Goal: Task Accomplishment & Management: Use online tool/utility

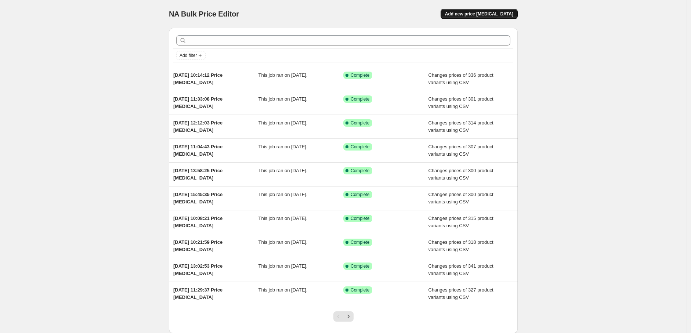
click at [481, 16] on span "Add new price [MEDICAL_DATA]" at bounding box center [479, 14] width 68 height 6
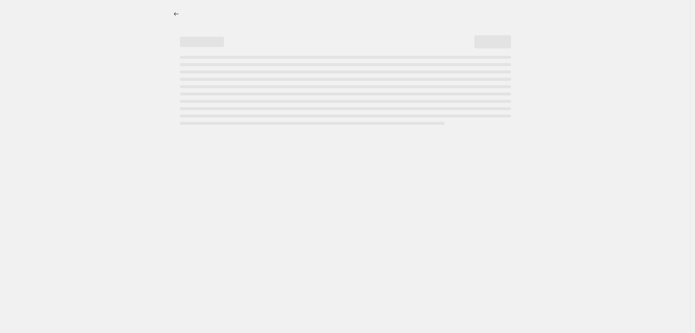
select select "percentage"
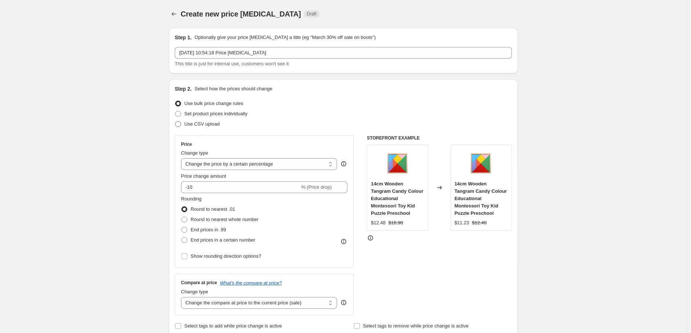
click at [191, 124] on span "Use CSV upload" at bounding box center [201, 124] width 35 height 6
click at [175, 122] on input "Use CSV upload" at bounding box center [175, 121] width 0 height 0
radio input "true"
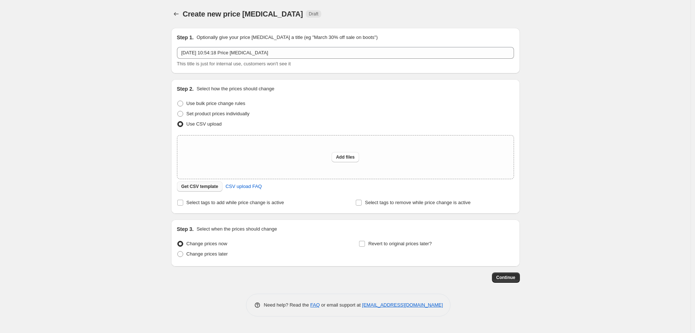
click at [193, 187] on span "Get CSV template" at bounding box center [199, 187] width 37 height 6
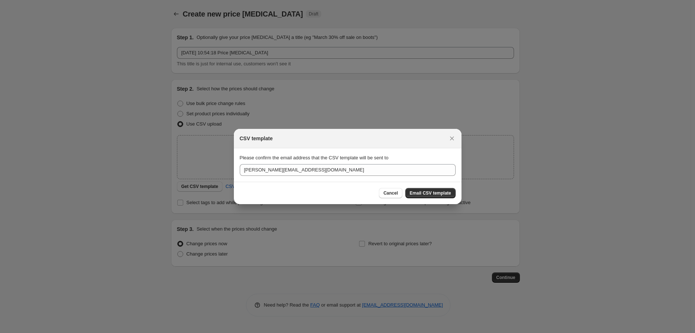
click at [430, 192] on span "Email CSV template" at bounding box center [430, 193] width 41 height 6
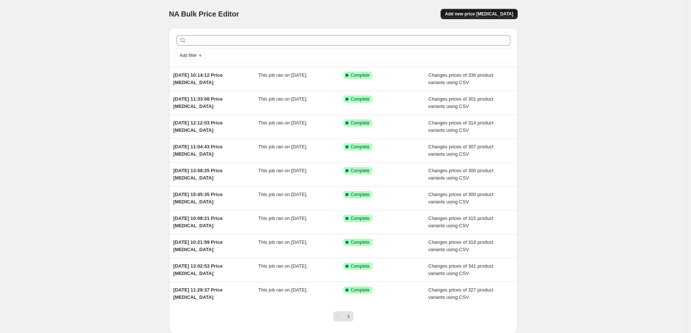
click at [483, 12] on span "Add new price [MEDICAL_DATA]" at bounding box center [479, 14] width 68 height 6
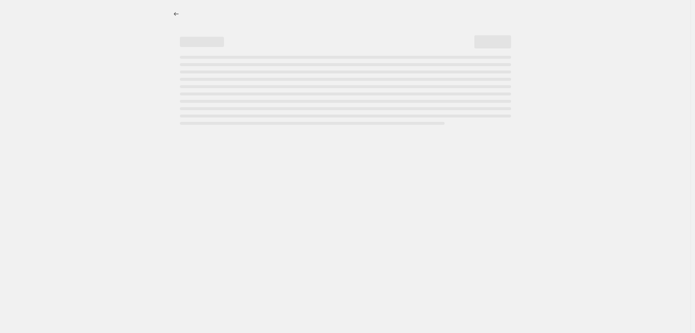
select select "percentage"
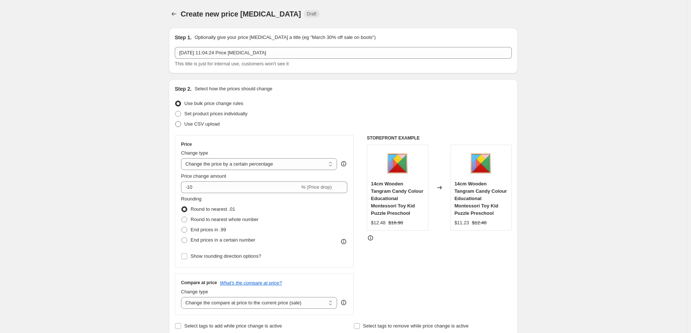
click at [199, 123] on span "Use CSV upload" at bounding box center [201, 124] width 35 height 6
click at [175, 122] on input "Use CSV upload" at bounding box center [175, 121] width 0 height 0
radio input "true"
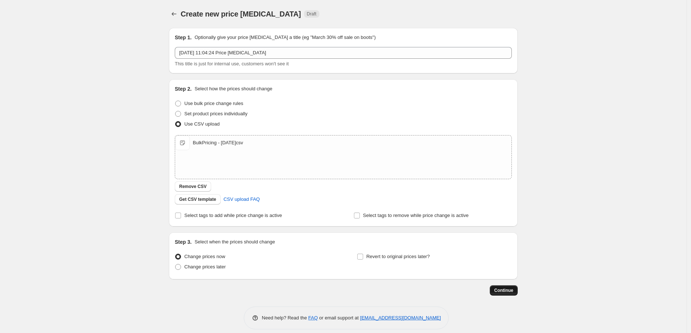
click at [507, 290] on span "Continue" at bounding box center [503, 290] width 19 height 6
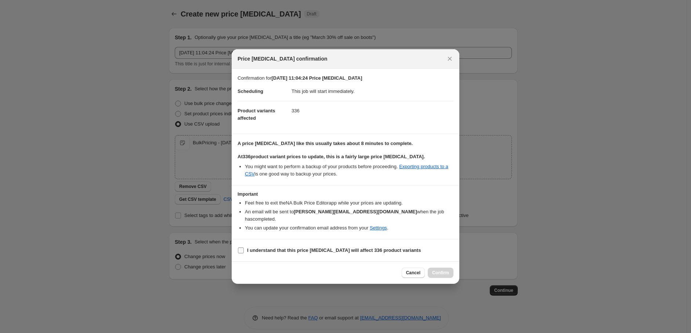
click at [240, 247] on input "I understand that this price change job will affect 336 product variants" at bounding box center [241, 250] width 6 height 6
checkbox input "true"
click at [443, 270] on span "Confirm" at bounding box center [440, 273] width 17 height 6
